Goal: Task Accomplishment & Management: Use online tool/utility

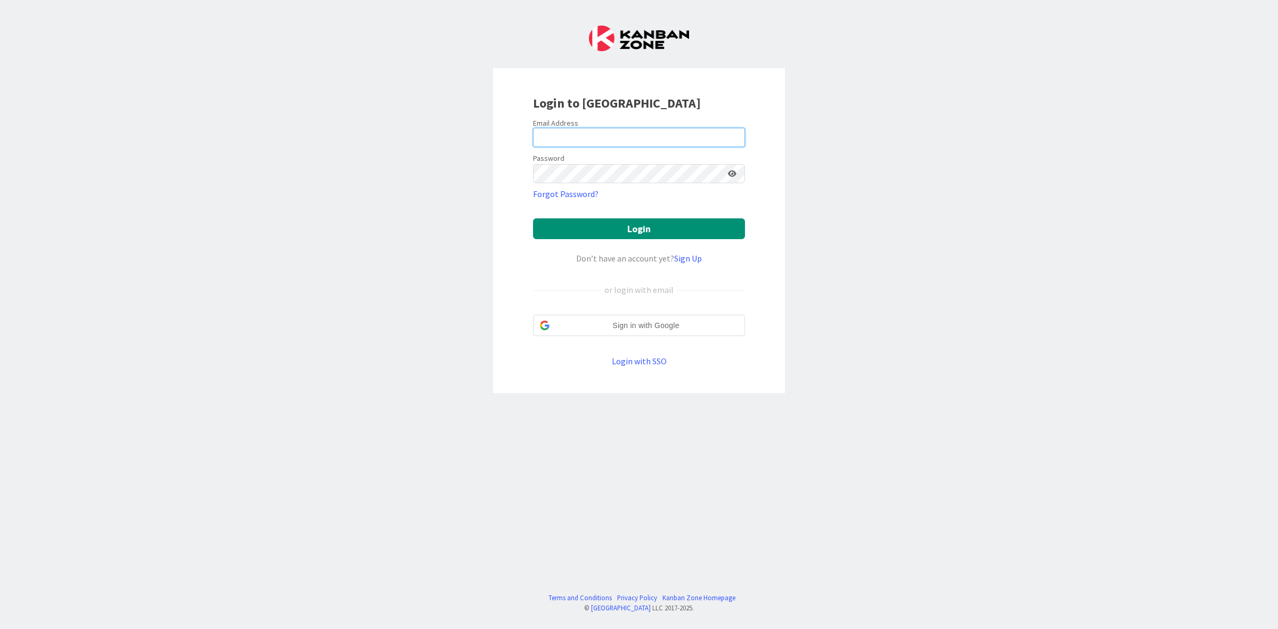
click at [685, 136] on input "email" at bounding box center [639, 137] width 212 height 19
click at [568, 142] on input "email" at bounding box center [639, 137] width 212 height 19
type input "[PERSON_NAME][EMAIL_ADDRESS][PERSON_NAME][DOMAIN_NAME]"
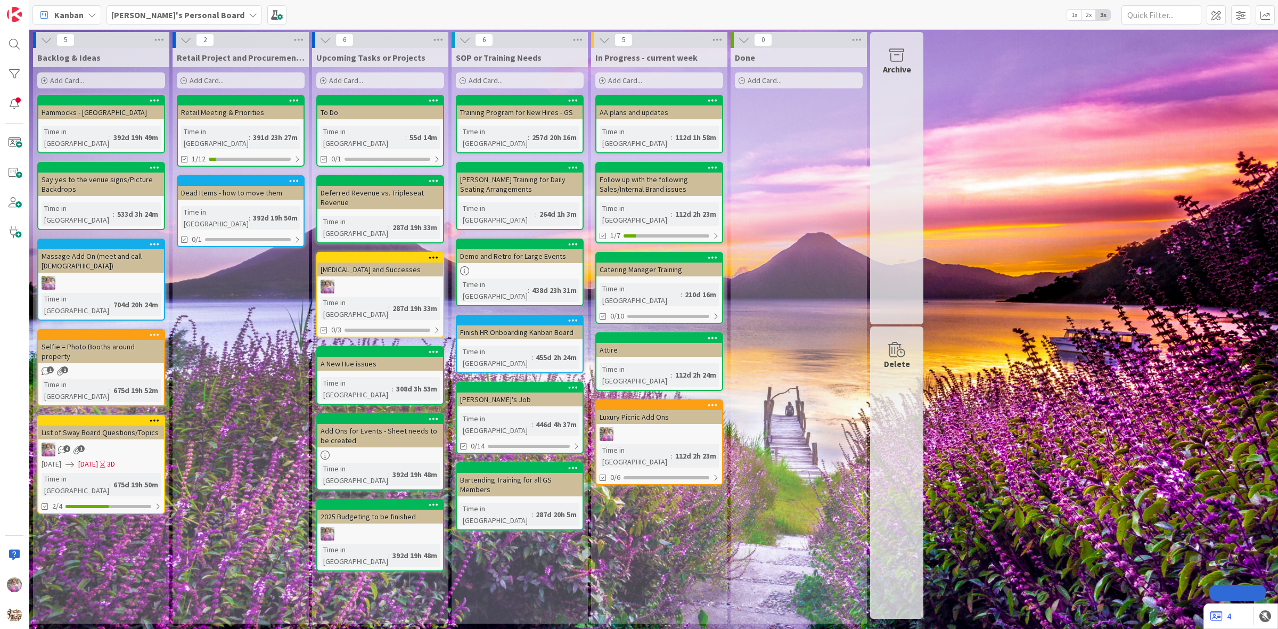
click at [134, 17] on b "[PERSON_NAME]'s Personal Board" at bounding box center [177, 15] width 133 height 11
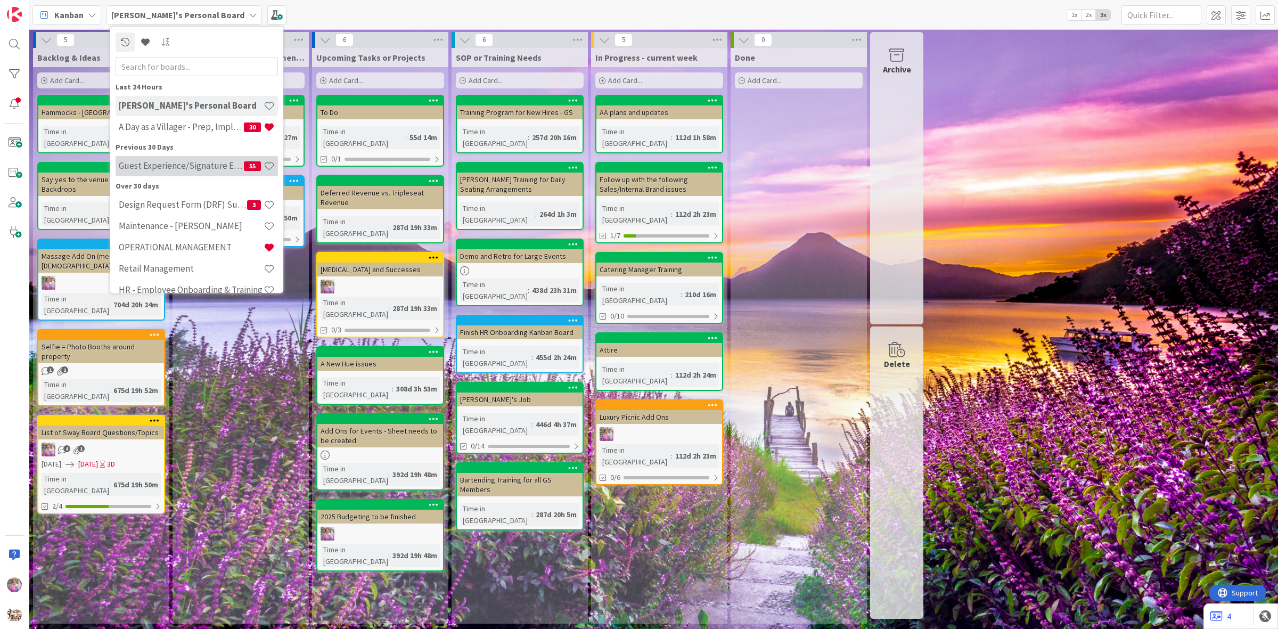
click at [154, 166] on h4 "Guest Experience/Signature Events" at bounding box center [181, 165] width 125 height 11
